Goal: Contribute content

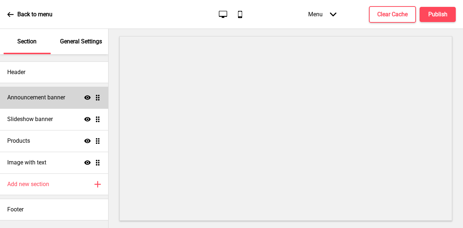
click at [25, 101] on h4 "Announcement banner" at bounding box center [36, 98] width 58 height 8
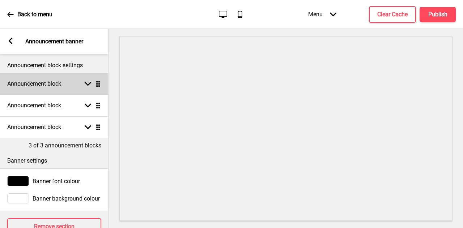
click at [77, 90] on div "Announcement block Arrow down Drag" at bounding box center [54, 84] width 109 height 22
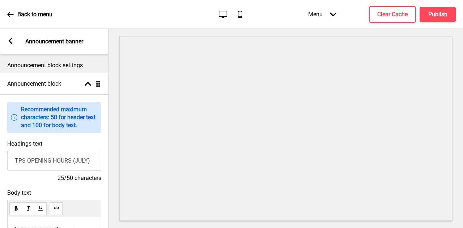
click at [51, 166] on input "TPS OPENING HOURS (JULY)" at bounding box center [54, 161] width 94 height 20
click at [81, 163] on input "TPS OPENING HOURS (JULY)" at bounding box center [54, 161] width 94 height 20
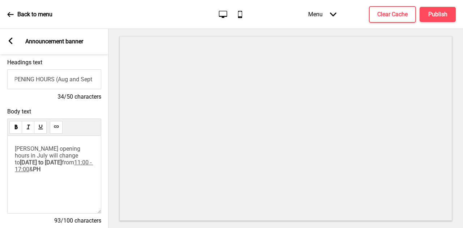
scroll to position [82, 0]
type input "TPS OPENING HOURS (Aug and Sept )"
click at [56, 173] on p "[PERSON_NAME] Shan opening hours in July will change to [DATE] to [DATE] from 1…" at bounding box center [54, 159] width 79 height 28
click at [14, 159] on div "[PERSON_NAME] Shan opening hours in July will change to [DATE] to [DATE] from 1…" at bounding box center [54, 175] width 94 height 78
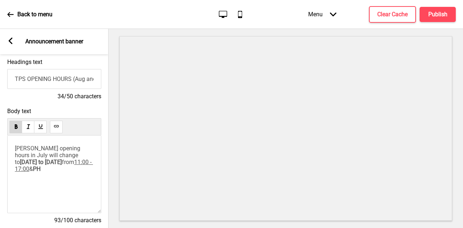
click at [19, 159] on span "[PERSON_NAME] opening hours in July will change to" at bounding box center [48, 155] width 67 height 21
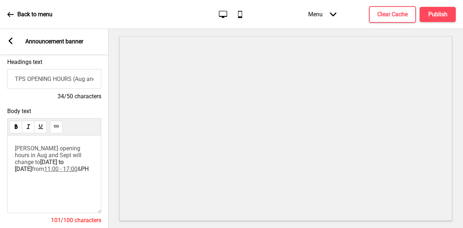
click at [70, 178] on div "[PERSON_NAME] opening hours in Aug and Sept will change to [DATE] to [DATE] fro…" at bounding box center [54, 175] width 94 height 78
click at [51, 168] on span "[DATE] to [DATE]" at bounding box center [40, 166] width 50 height 14
click at [33, 168] on span "[DATE] to [DATE]" at bounding box center [40, 166] width 50 height 14
click at [85, 168] on p "[PERSON_NAME] opening hours in Aug and Sept will change to [DATE] to [DATE] fro…" at bounding box center [54, 159] width 79 height 28
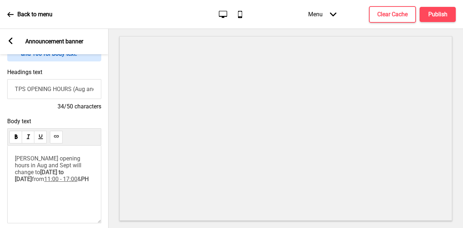
scroll to position [71, 0]
click at [67, 170] on span "[PERSON_NAME] opening hours in Aug and Sept will change to" at bounding box center [49, 166] width 68 height 21
click at [83, 167] on span "[PERSON_NAME] opening hours in Aug and Sept will change to" at bounding box center [49, 166] width 68 height 21
drag, startPoint x: 89, startPoint y: 168, endPoint x: 51, endPoint y: 172, distance: 38.5
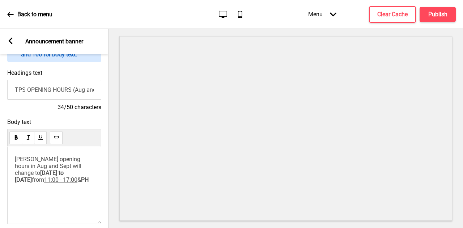
click at [51, 172] on p "[PERSON_NAME] opening hours in Aug and Sept will change to [DATE] to [DATE] fro…" at bounding box center [54, 170] width 79 height 28
drag, startPoint x: 51, startPoint y: 168, endPoint x: 89, endPoint y: 158, distance: 39.7
click at [89, 158] on span "Tai Ping Shan opening hours in Aug and Sept" at bounding box center [52, 163] width 75 height 14
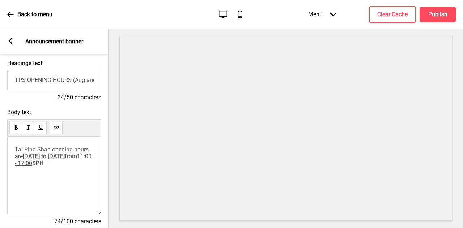
click at [63, 178] on div "[PERSON_NAME] Shan opening hours are [DATE] to [DATE] from 11:00 - 17:00 & PH" at bounding box center [54, 176] width 94 height 78
click at [77, 160] on span "from" at bounding box center [71, 156] width 12 height 7
drag, startPoint x: 62, startPoint y: 165, endPoint x: 50, endPoint y: 165, distance: 11.6
click at [50, 165] on p "[PERSON_NAME] Shan opening hours are [DATE] to [DATE] from 11:00 - 17:00 & PH" at bounding box center [54, 156] width 79 height 21
copy p "& PH"
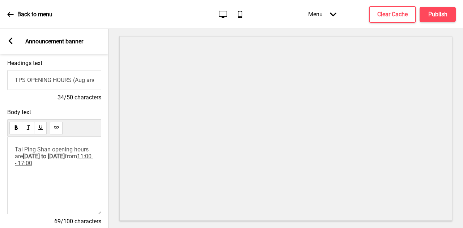
click at [65, 160] on span "[DATE] to [DATE]" at bounding box center [44, 156] width 42 height 7
click at [52, 184] on div "Tai Ping Shan opening hours are [DATE] to [DATE] & PH from 11:00 - 17:00" at bounding box center [54, 176] width 94 height 78
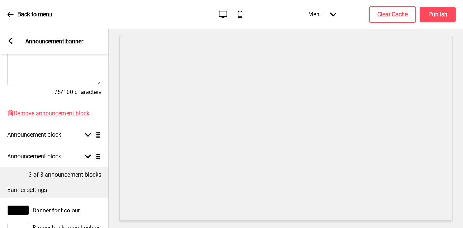
scroll to position [211, 0]
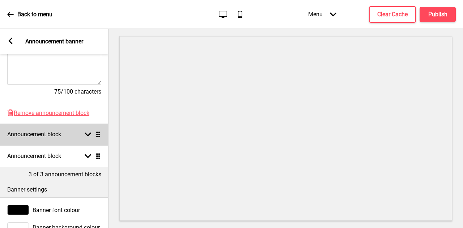
click at [45, 136] on h4 "Announcement block" at bounding box center [34, 135] width 54 height 8
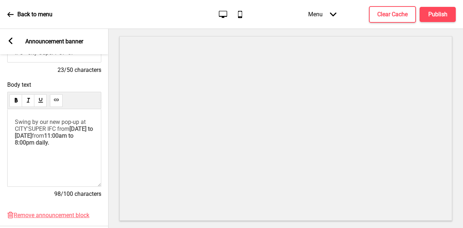
scroll to position [125, 0]
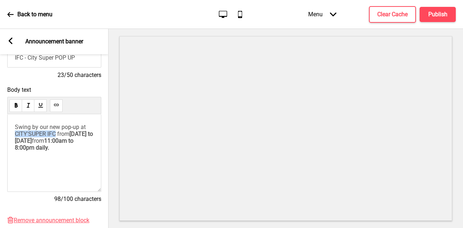
drag, startPoint x: 54, startPoint y: 136, endPoint x: 14, endPoint y: 137, distance: 39.8
click at [15, 137] on span "Swing by our new pop-up at CITY'SUPER IFC from" at bounding box center [51, 131] width 72 height 14
drag, startPoint x: 58, startPoint y: 136, endPoint x: 53, endPoint y: 144, distance: 9.4
click at [53, 144] on p "Swing by our new pop-up at ifc mall 2/F from June 1st to [DATE] 11:00am to 8:00…" at bounding box center [54, 138] width 79 height 28
click at [48, 168] on div "Swing by our new pop-up at ifc mall 2/F (next to mannings) from 11:00am to 8:00…" at bounding box center [54, 153] width 94 height 78
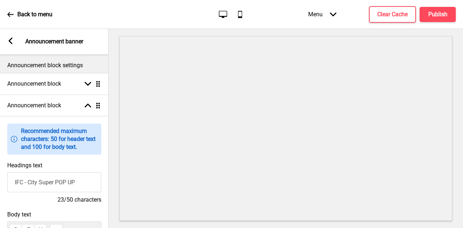
scroll to position [267, 0]
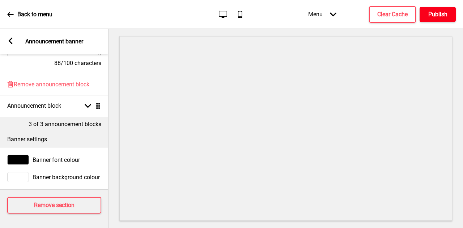
click at [450, 13] on button "Publish" at bounding box center [438, 14] width 36 height 15
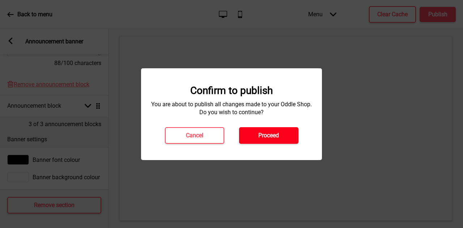
click at [268, 136] on h4 "Proceed" at bounding box center [269, 136] width 21 height 8
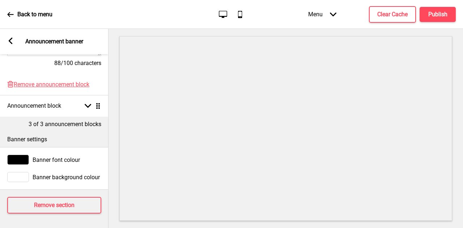
click at [12, 36] on div "Arrow left Announcement banner" at bounding box center [54, 41] width 109 height 25
click at [8, 16] on icon at bounding box center [10, 14] width 7 height 7
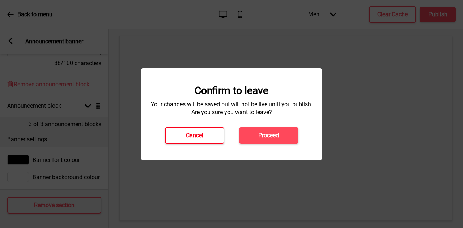
click at [210, 137] on button "Cancel" at bounding box center [194, 135] width 59 height 17
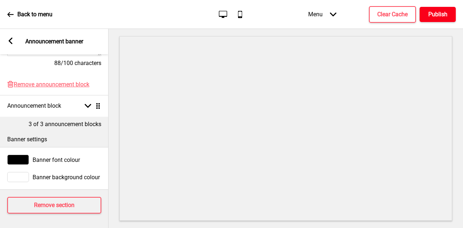
click at [444, 18] on h4 "Publish" at bounding box center [438, 14] width 19 height 8
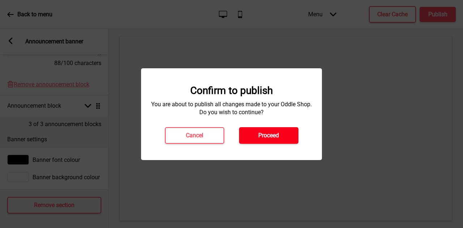
click at [265, 136] on h4 "Proceed" at bounding box center [269, 136] width 21 height 8
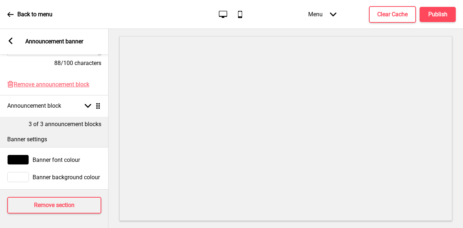
click at [8, 16] on icon at bounding box center [10, 14] width 7 height 7
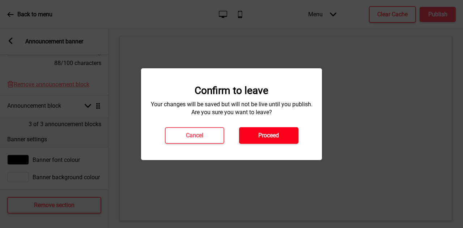
click at [252, 138] on button "Proceed" at bounding box center [268, 135] width 59 height 17
